Goal: Complete application form

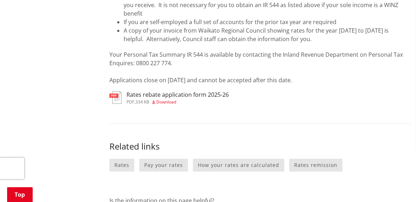
scroll to position [304, 0]
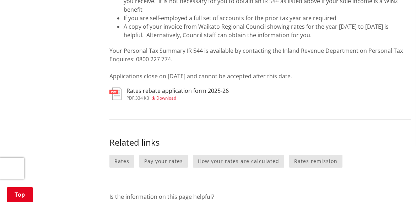
click at [154, 90] on h3 "Rates rebate application form 2025-26" at bounding box center [177, 91] width 102 height 7
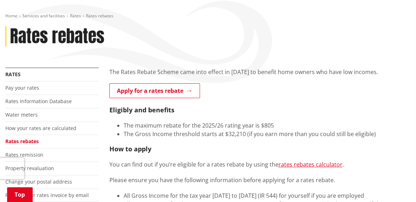
scroll to position [76, 0]
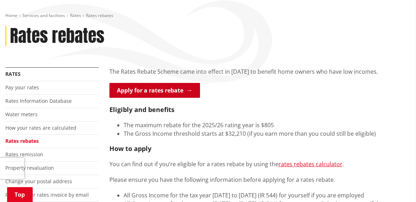
click at [157, 89] on link "Apply for a rates rebate" at bounding box center [154, 90] width 90 height 15
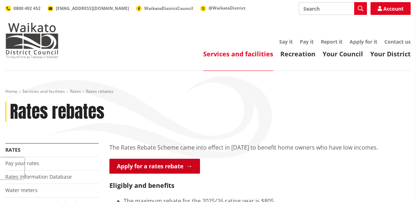
click at [152, 166] on link "Apply for a rates rebate" at bounding box center [154, 166] width 90 height 15
